Goal: Task Accomplishment & Management: Manage account settings

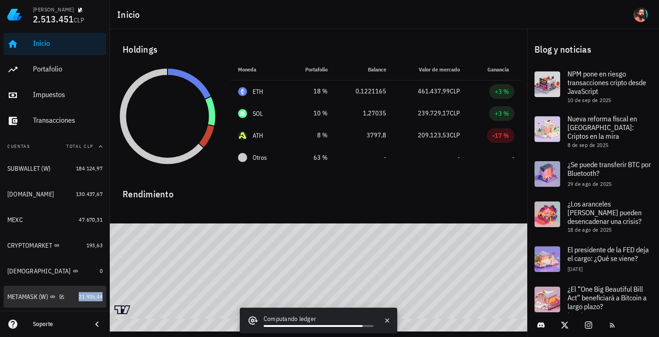
click at [79, 295] on span "21.926,44" at bounding box center [91, 296] width 24 height 7
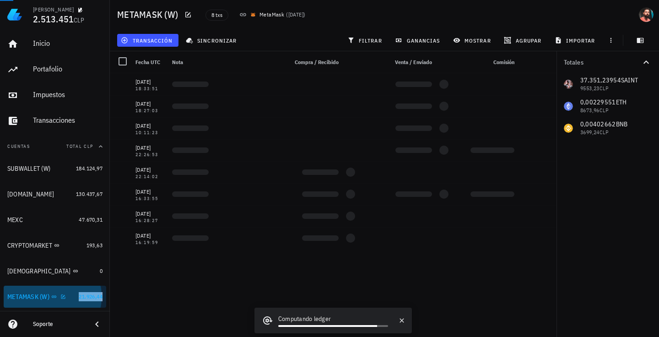
click at [79, 295] on span "21.926,44" at bounding box center [91, 296] width 24 height 7
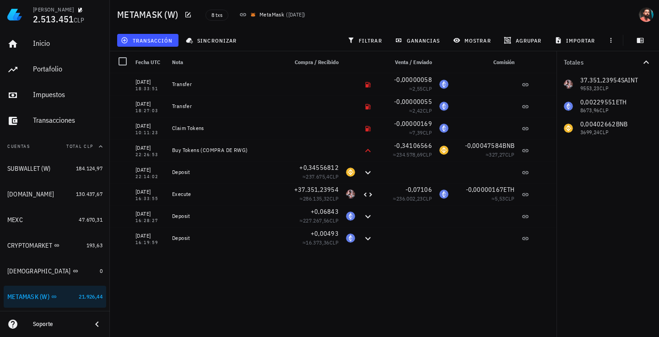
click at [183, 69] on div "Nota" at bounding box center [225, 62] width 115 height 22
click at [157, 36] on button "transacción" at bounding box center [147, 40] width 61 height 13
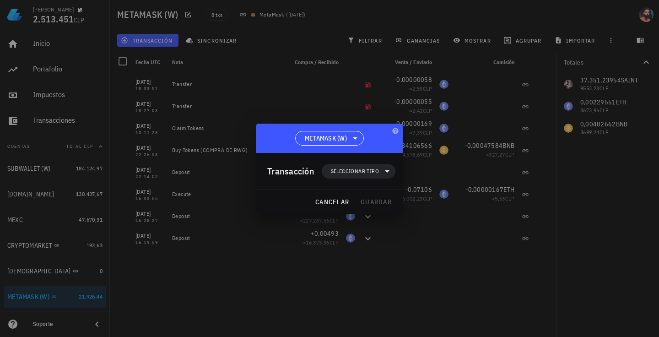
click at [196, 29] on div at bounding box center [329, 168] width 659 height 337
click at [328, 196] on button "cancelar" at bounding box center [332, 201] width 42 height 16
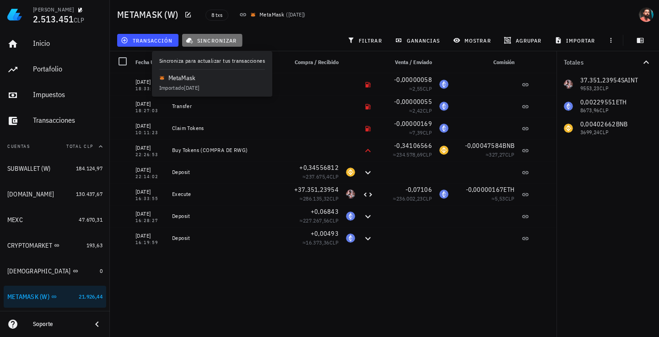
click at [215, 43] on span "sincronizar" at bounding box center [212, 40] width 49 height 7
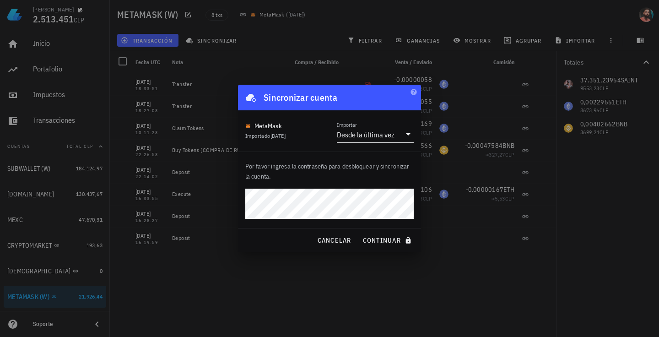
click at [369, 136] on div "Desde la última vez" at bounding box center [366, 134] width 58 height 9
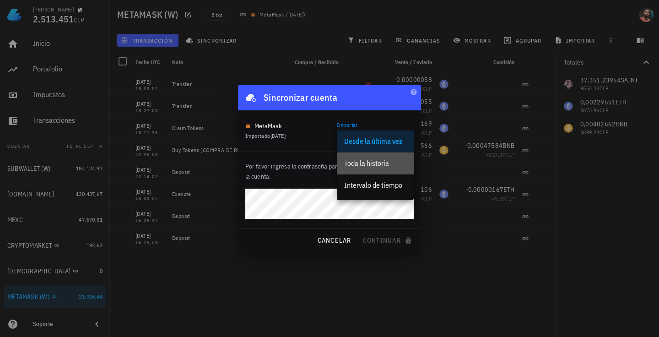
click at [368, 159] on div "Toda la historia" at bounding box center [375, 163] width 62 height 9
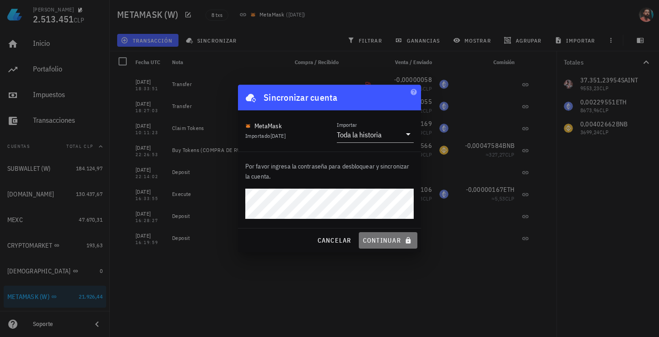
click at [378, 241] on span "continuar" at bounding box center [387, 240] width 51 height 8
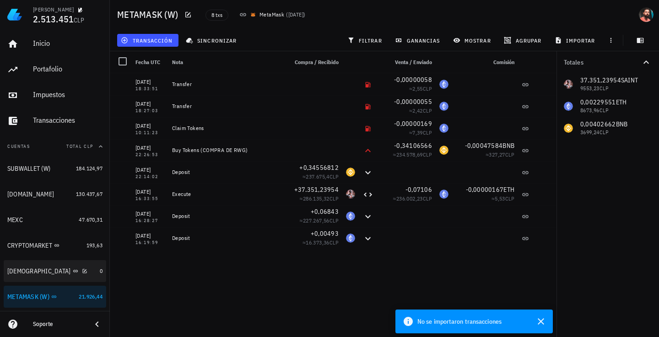
scroll to position [94, 0]
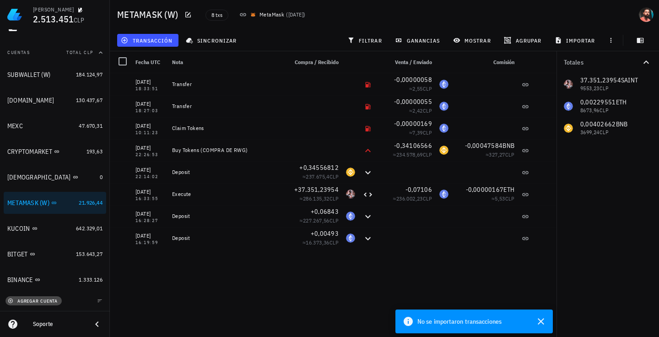
click at [27, 301] on span "agregar cuenta" at bounding box center [34, 301] width 48 height 6
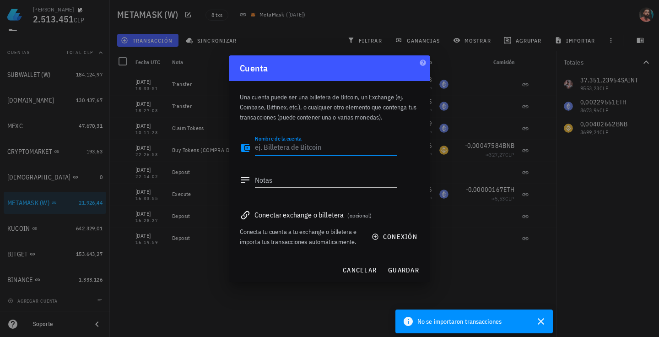
click at [276, 147] on textarea "Nombre de la cuenta" at bounding box center [326, 147] width 142 height 15
click at [310, 212] on div "Conectar exchange o billetera (opcional)" at bounding box center [329, 214] width 179 height 13
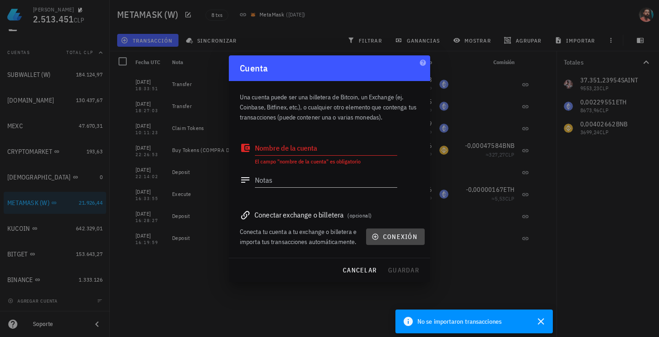
click at [376, 236] on icon "button" at bounding box center [375, 236] width 6 height 6
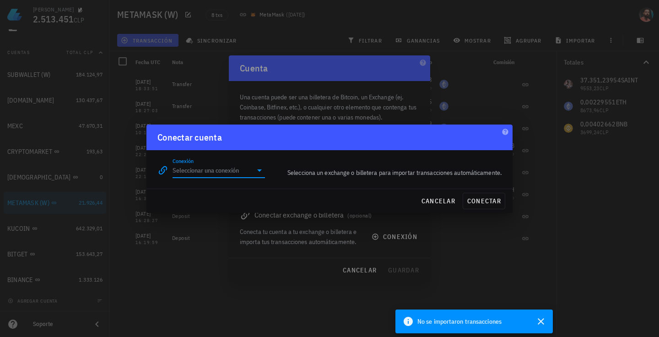
click at [247, 170] on input "Conexión" at bounding box center [212, 170] width 80 height 15
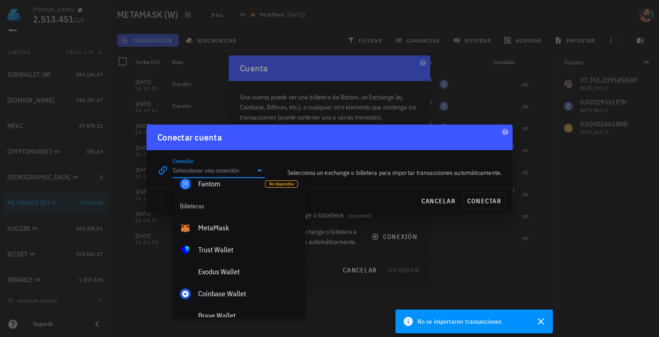
scroll to position [580, 0]
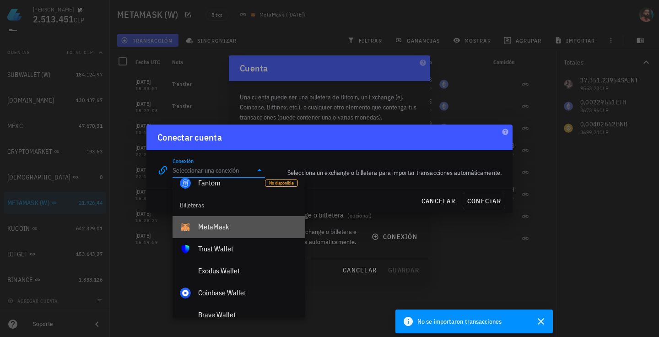
click at [252, 225] on div "MetaMask" at bounding box center [248, 226] width 100 height 9
type input "MetaMask"
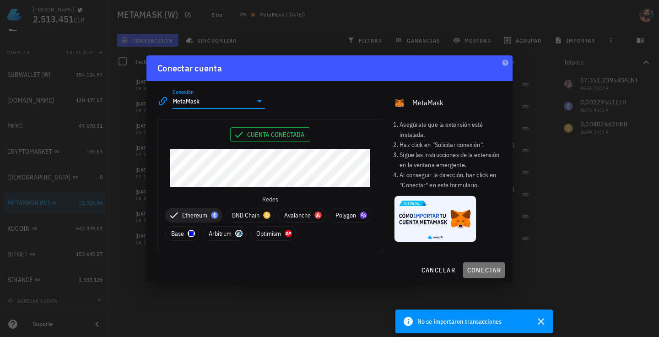
click at [484, 267] on span "conectar" at bounding box center [484, 270] width 34 height 8
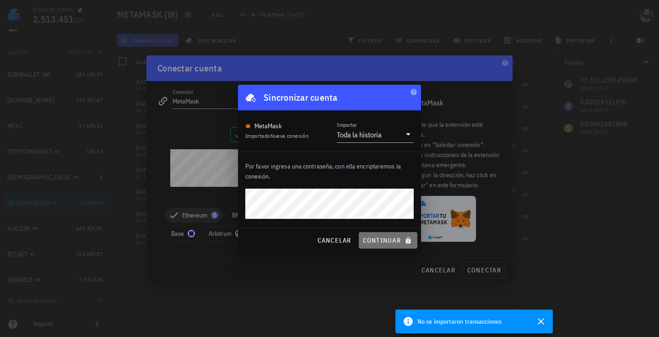
click at [378, 237] on span "continuar" at bounding box center [387, 240] width 51 height 8
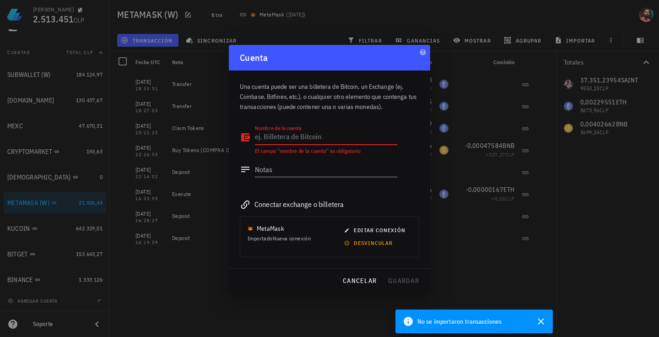
click at [287, 135] on textarea "Nombre de la cuenta" at bounding box center [326, 137] width 142 height 15
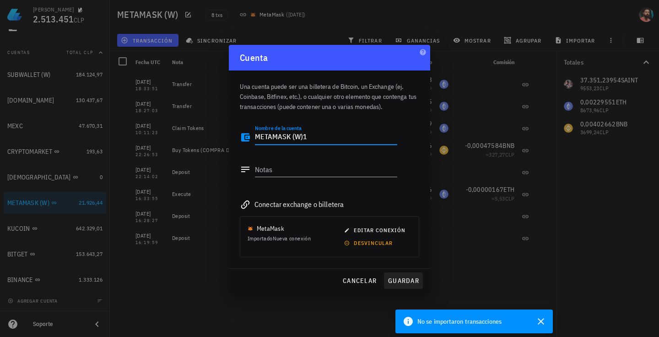
type textarea "METAMASK (W)1"
click at [394, 278] on span "guardar" at bounding box center [403, 280] width 32 height 8
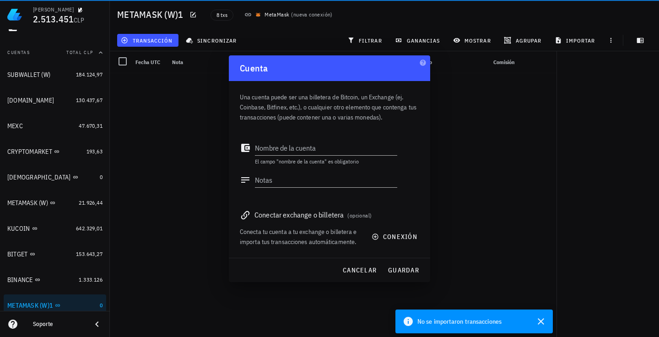
scroll to position [119, 0]
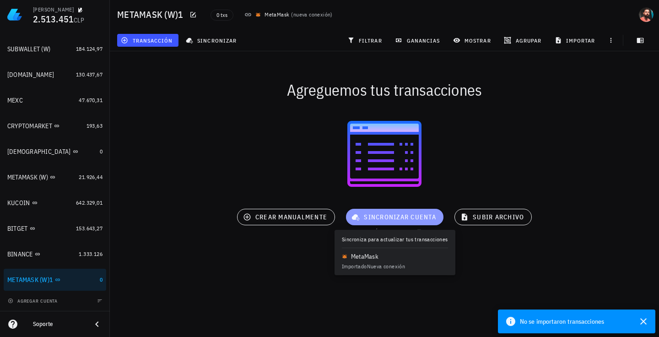
click at [422, 215] on span "sincronizar cuenta" at bounding box center [394, 217] width 83 height 8
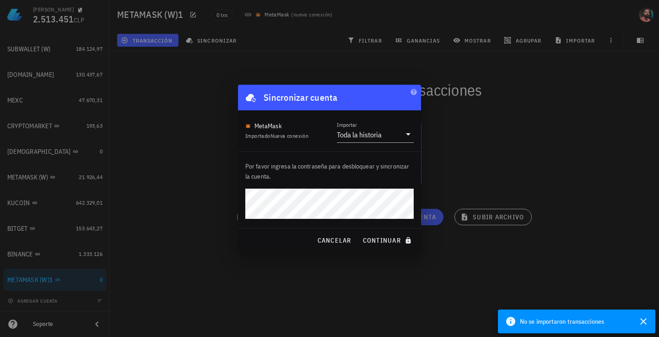
click at [359, 232] on button "continuar" at bounding box center [388, 240] width 59 height 16
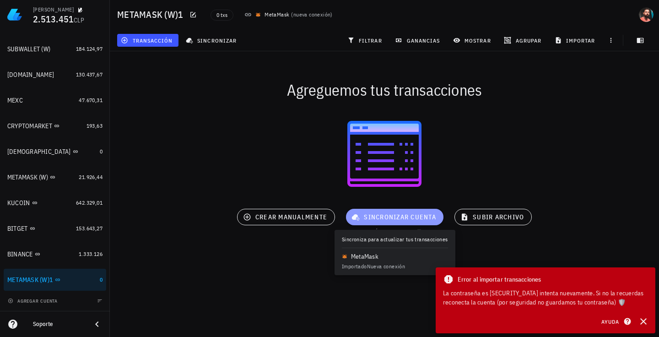
click at [377, 223] on button "sincronizar cuenta" at bounding box center [394, 217] width 97 height 16
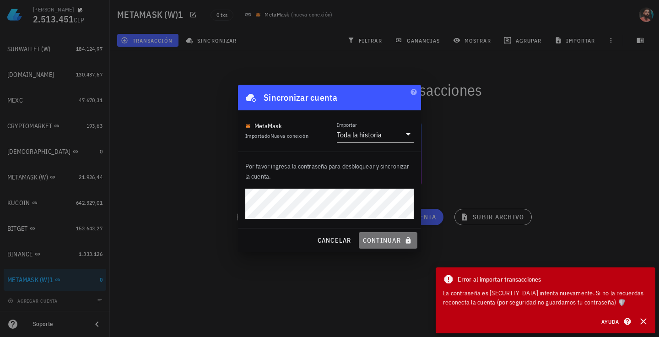
click at [384, 236] on button "continuar" at bounding box center [388, 240] width 59 height 16
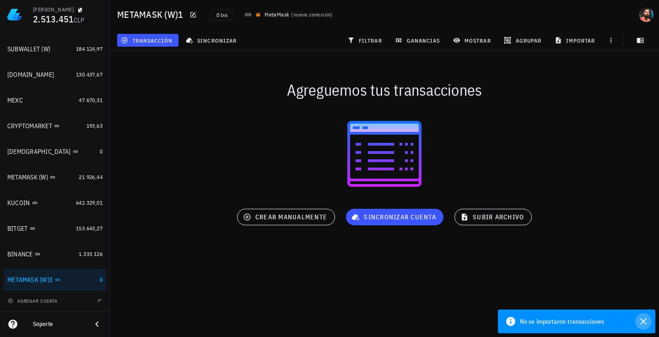
click at [640, 321] on icon "button" at bounding box center [643, 321] width 11 height 11
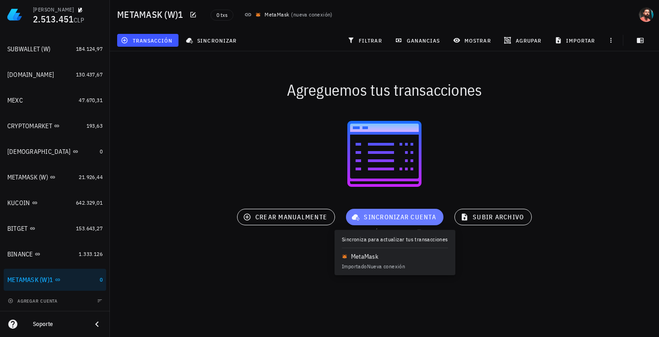
click at [378, 218] on span "sincronizar cuenta" at bounding box center [394, 217] width 83 height 8
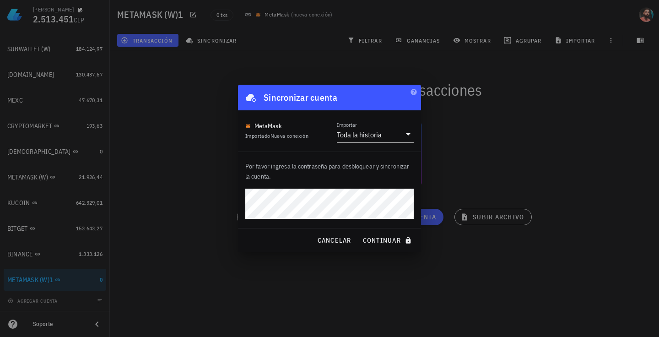
click at [359, 232] on button "continuar" at bounding box center [388, 240] width 59 height 16
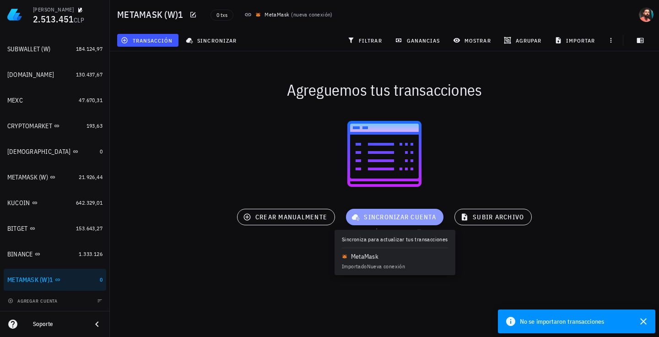
click at [384, 213] on span "sincronizar cuenta" at bounding box center [394, 217] width 83 height 8
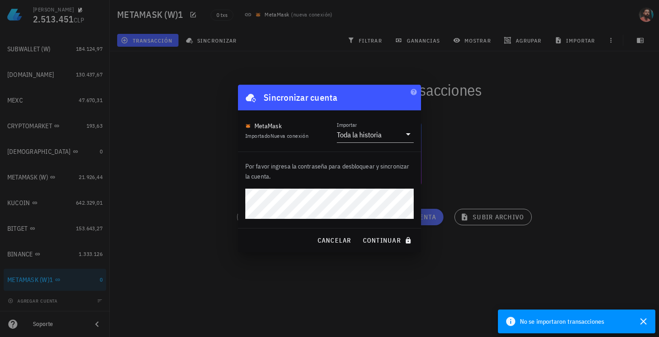
click at [359, 232] on button "continuar" at bounding box center [388, 240] width 59 height 16
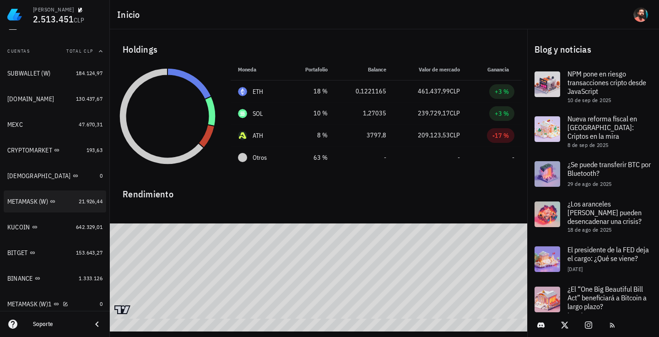
scroll to position [119, 0]
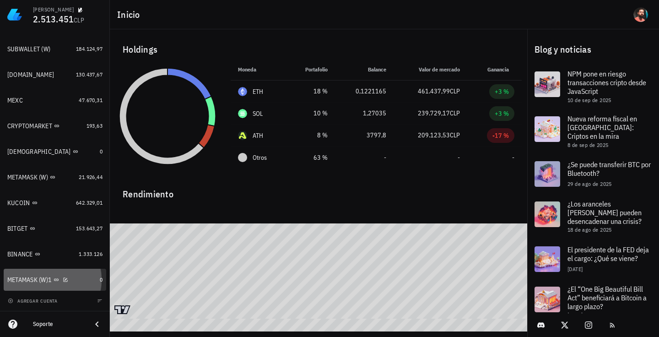
click at [92, 277] on link "METAMASK (W)1 0" at bounding box center [55, 279] width 102 height 22
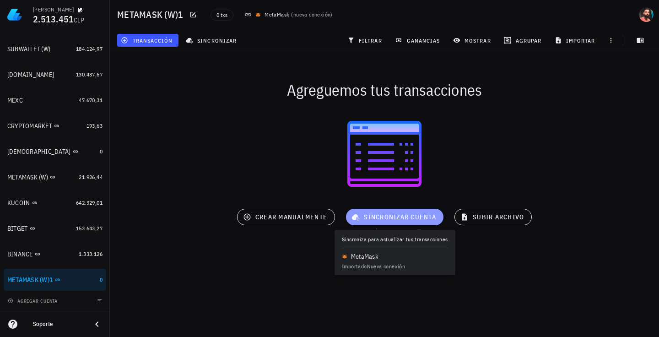
click at [393, 220] on span "sincronizar cuenta" at bounding box center [394, 217] width 83 height 8
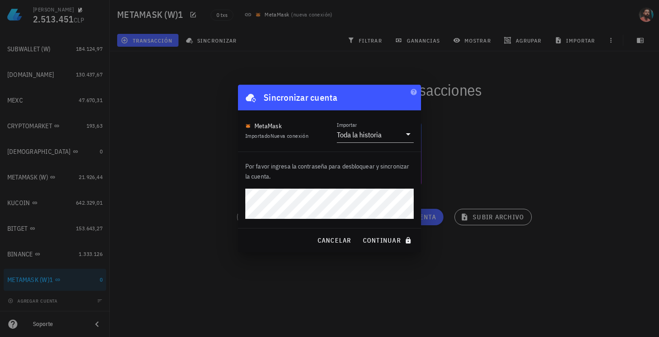
click at [359, 232] on button "continuar" at bounding box center [388, 240] width 59 height 16
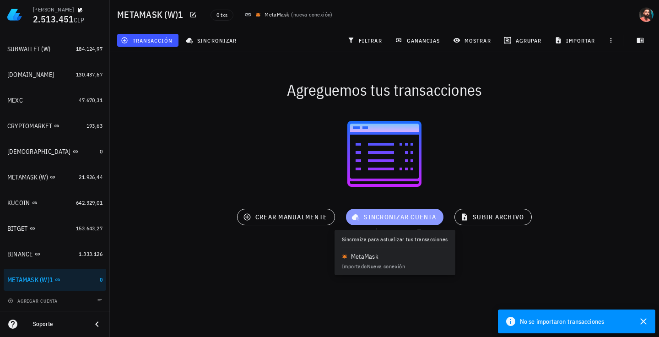
click at [379, 218] on span "sincronizar cuenta" at bounding box center [394, 217] width 83 height 8
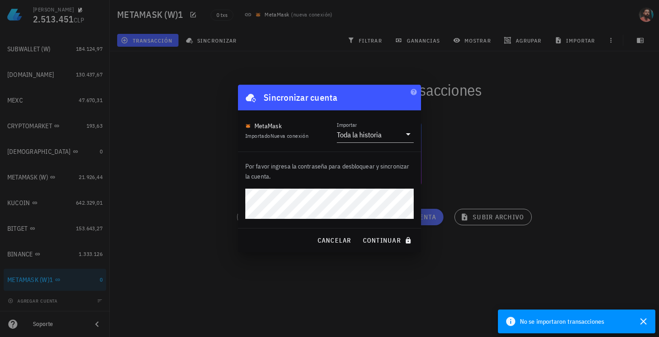
click at [359, 232] on button "continuar" at bounding box center [388, 240] width 59 height 16
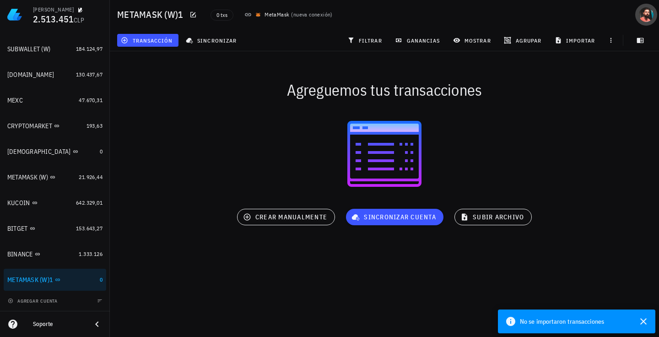
drag, startPoint x: 591, startPoint y: 0, endPoint x: 643, endPoint y: 11, distance: 53.7
click at [643, 11] on div "avatar" at bounding box center [646, 14] width 15 height 15
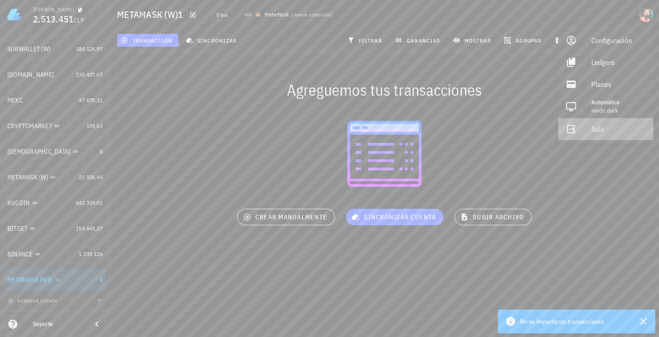
click at [591, 130] on div "Salir" at bounding box center [618, 129] width 55 height 18
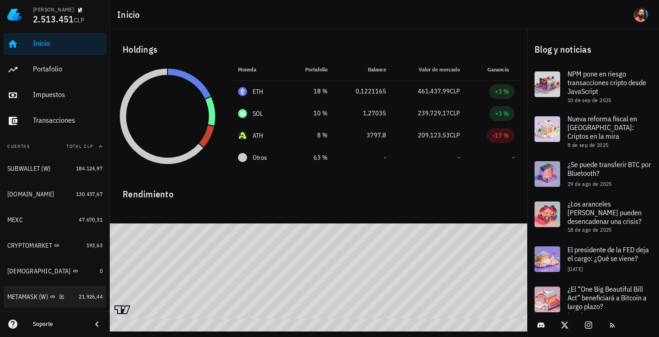
scroll to position [119, 0]
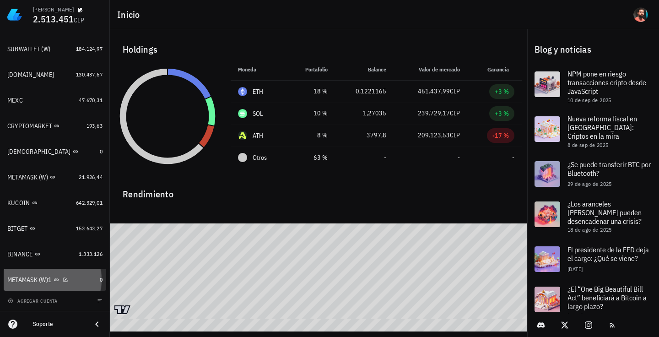
click at [82, 284] on div "METAMASK (W)1" at bounding box center [51, 280] width 89 height 20
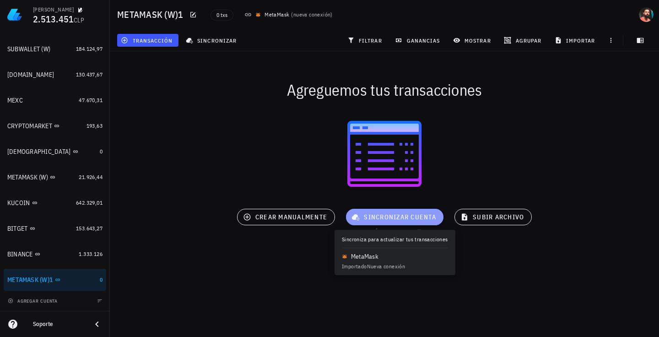
click at [360, 213] on span "sincronizar cuenta" at bounding box center [394, 217] width 83 height 8
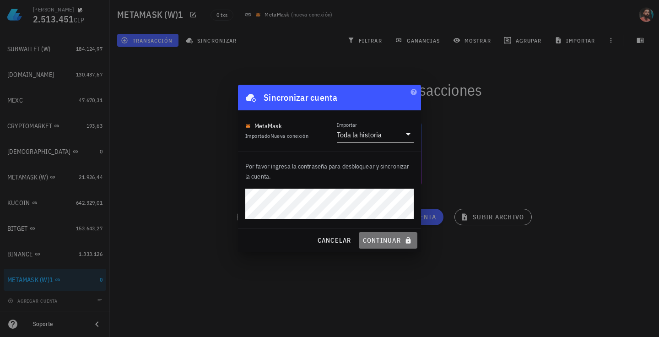
click at [384, 237] on span "continuar" at bounding box center [387, 240] width 51 height 8
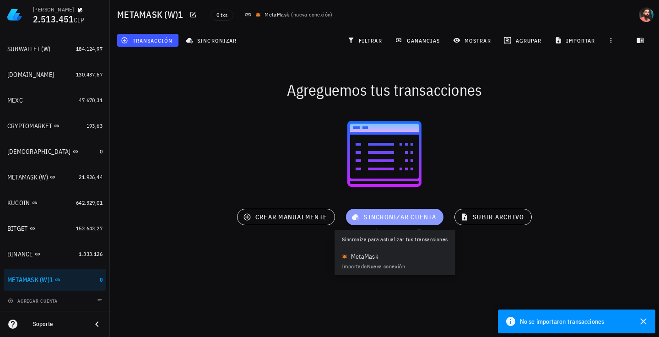
click at [384, 221] on button "sincronizar cuenta" at bounding box center [394, 217] width 97 height 16
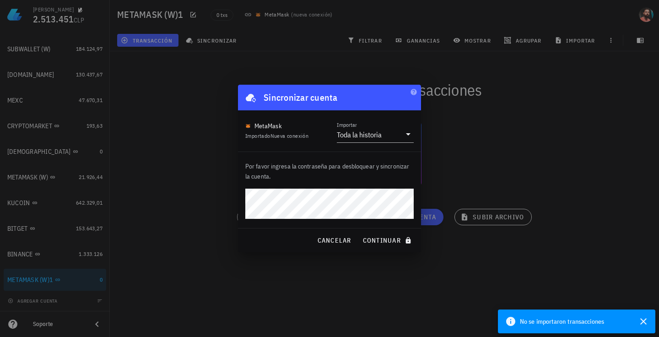
click at [359, 232] on button "continuar" at bounding box center [388, 240] width 59 height 16
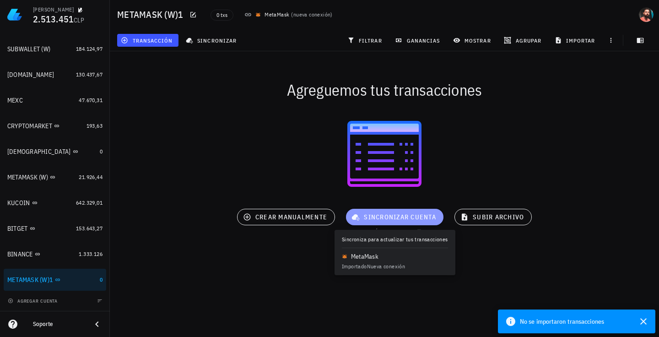
click at [365, 213] on span "sincronizar cuenta" at bounding box center [394, 217] width 83 height 8
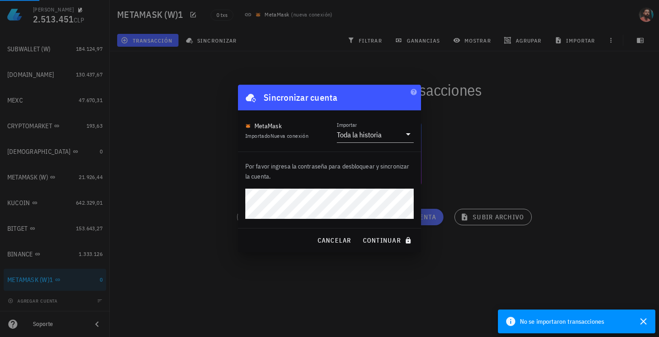
click at [359, 232] on button "continuar" at bounding box center [388, 240] width 59 height 16
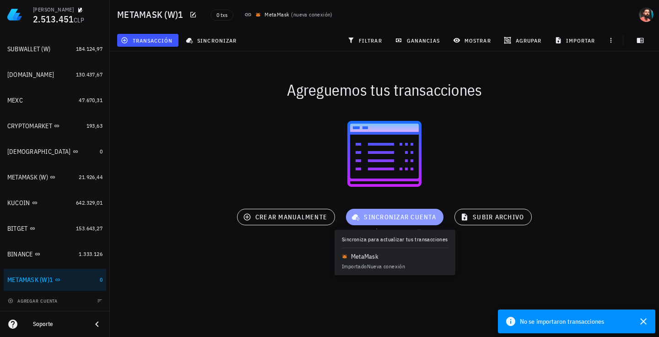
click at [365, 213] on span "sincronizar cuenta" at bounding box center [394, 217] width 83 height 8
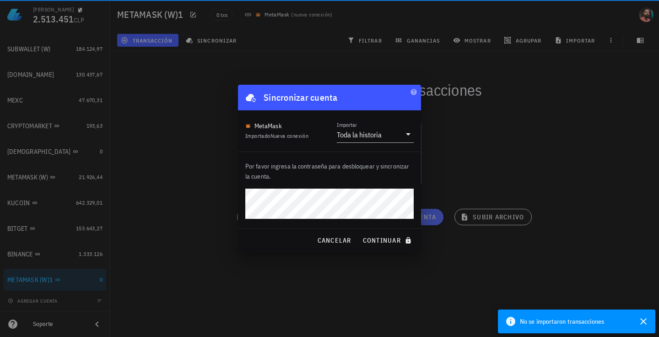
click at [359, 232] on button "continuar" at bounding box center [388, 240] width 59 height 16
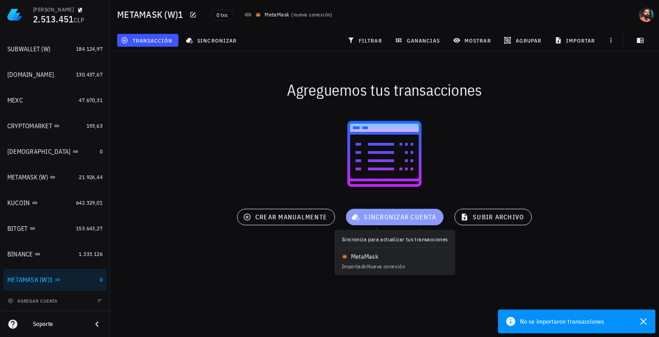
click at [365, 213] on span "sincronizar cuenta" at bounding box center [394, 217] width 83 height 8
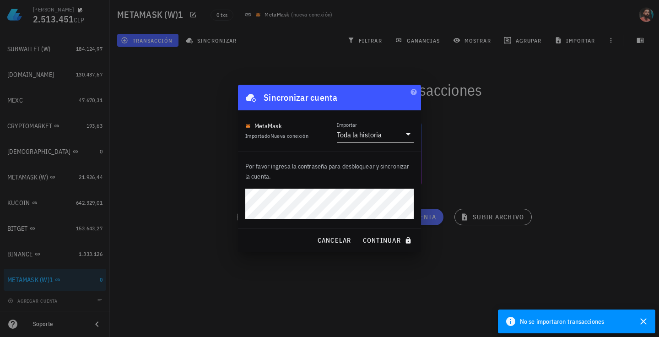
click at [359, 232] on button "continuar" at bounding box center [388, 240] width 59 height 16
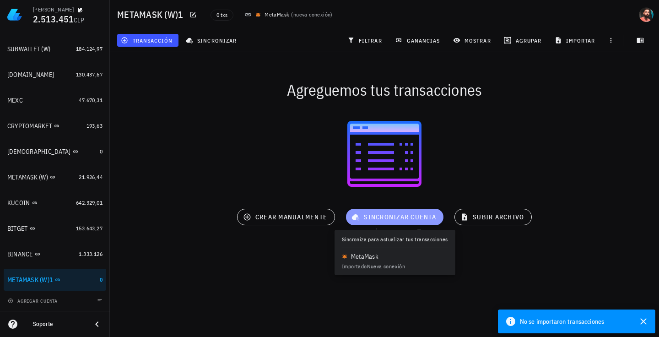
click at [368, 214] on span "sincronizar cuenta" at bounding box center [394, 217] width 83 height 8
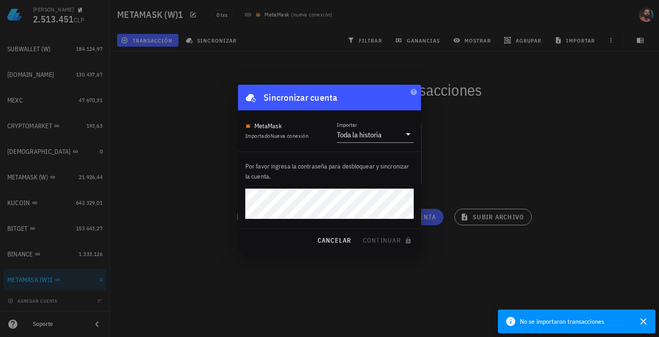
click at [600, 288] on div at bounding box center [329, 168] width 659 height 337
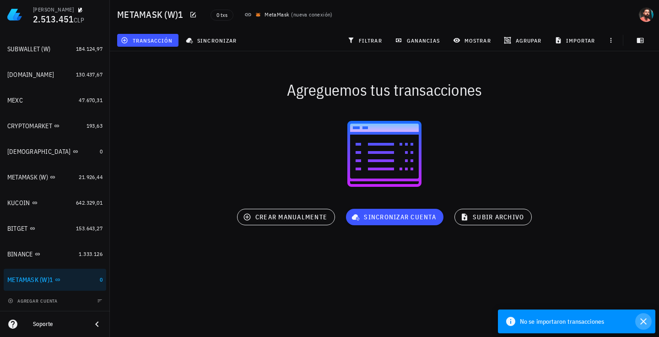
click at [645, 321] on icon "button" at bounding box center [643, 321] width 11 height 11
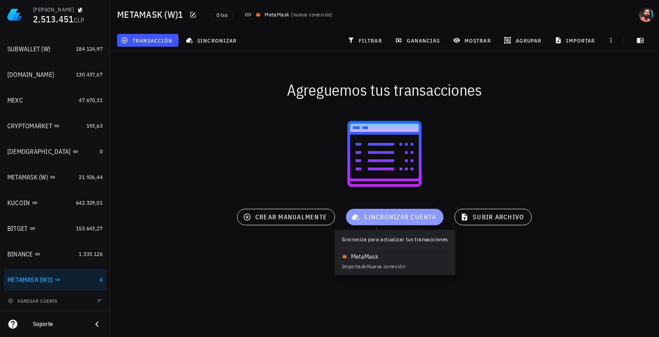
click at [412, 225] on button "sincronizar cuenta" at bounding box center [394, 217] width 97 height 16
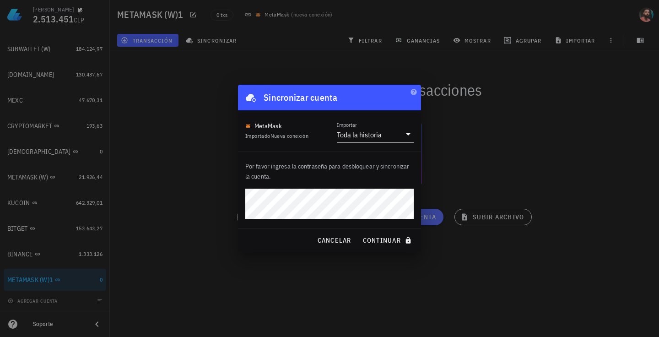
click at [359, 232] on button "continuar" at bounding box center [388, 240] width 59 height 16
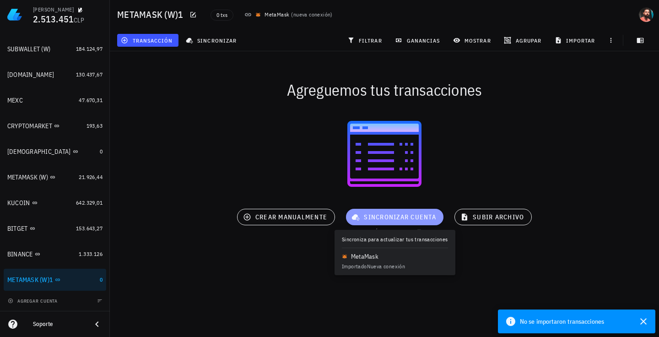
click at [405, 219] on span "sincronizar cuenta" at bounding box center [394, 217] width 83 height 8
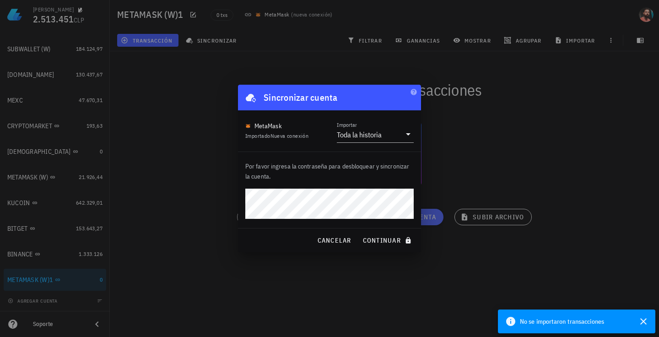
click at [359, 232] on button "continuar" at bounding box center [388, 240] width 59 height 16
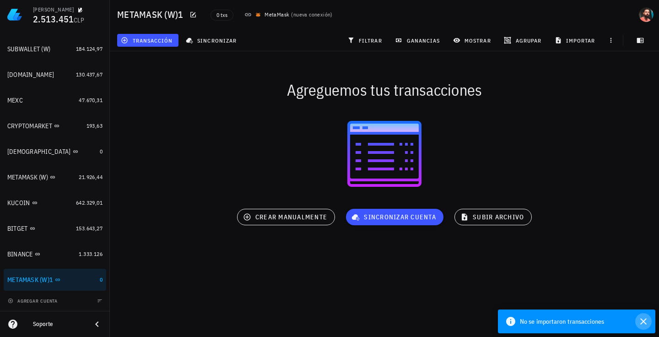
click at [640, 322] on icon "button" at bounding box center [643, 321] width 11 height 11
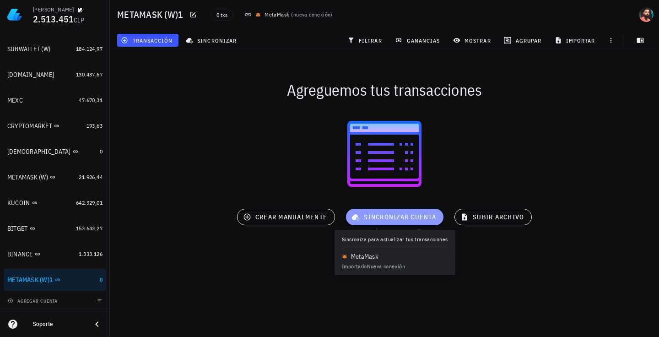
click at [417, 224] on button "sincronizar cuenta" at bounding box center [394, 217] width 97 height 16
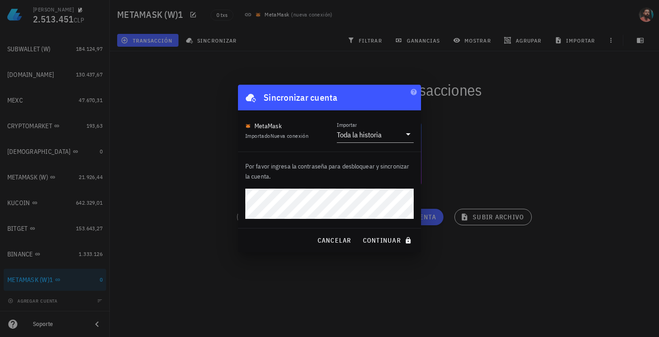
click at [359, 232] on button "continuar" at bounding box center [388, 240] width 59 height 16
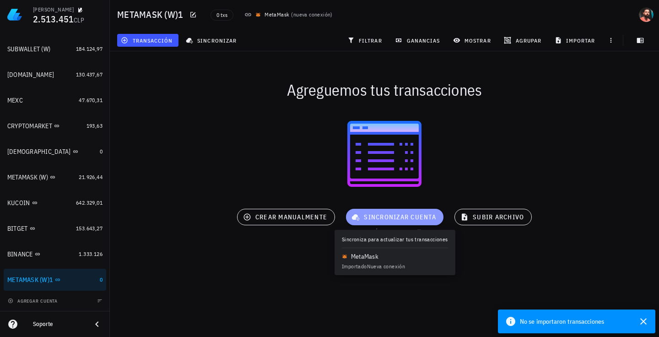
click at [353, 214] on icon "button" at bounding box center [355, 216] width 8 height 11
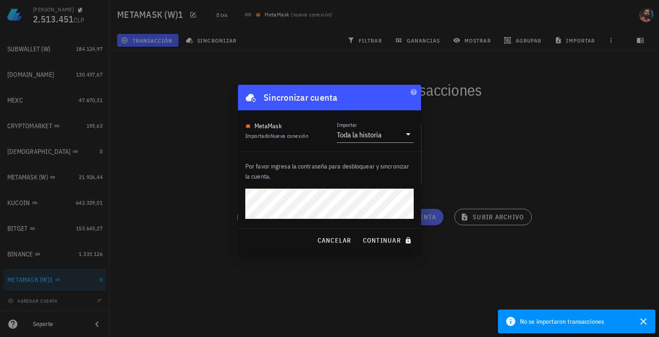
click at [359, 232] on button "continuar" at bounding box center [388, 240] width 59 height 16
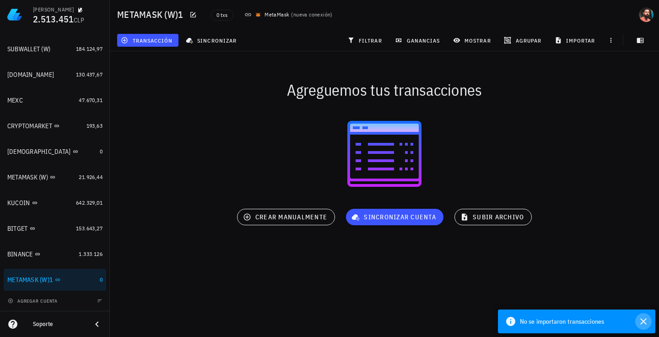
click at [645, 320] on icon "button" at bounding box center [643, 321] width 11 height 11
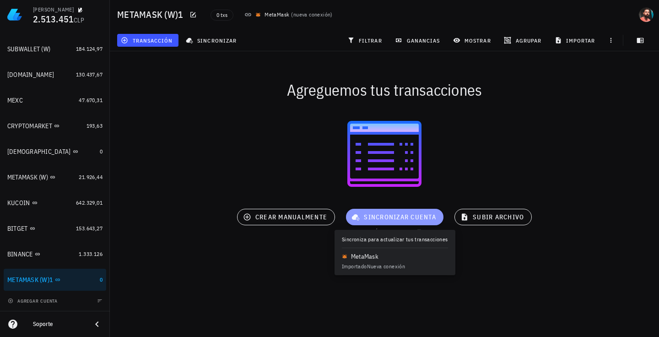
click at [375, 215] on span "sincronizar cuenta" at bounding box center [394, 217] width 83 height 8
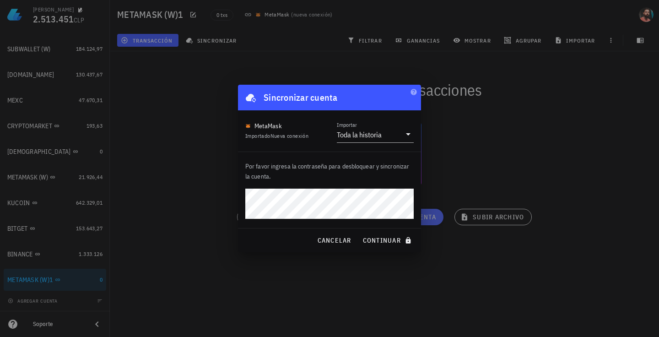
click at [359, 232] on button "continuar" at bounding box center [388, 240] width 59 height 16
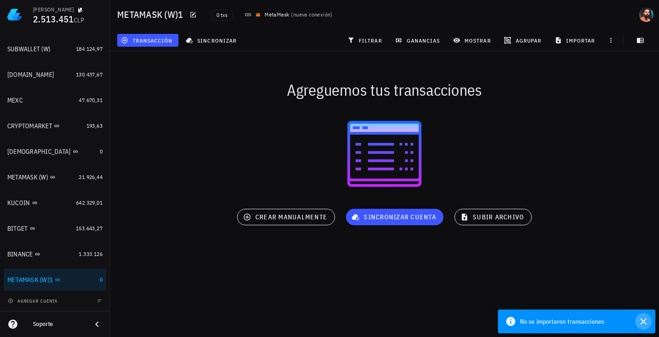
click at [645, 325] on icon "button" at bounding box center [643, 321] width 11 height 11
